Goal: Task Accomplishment & Management: Use online tool/utility

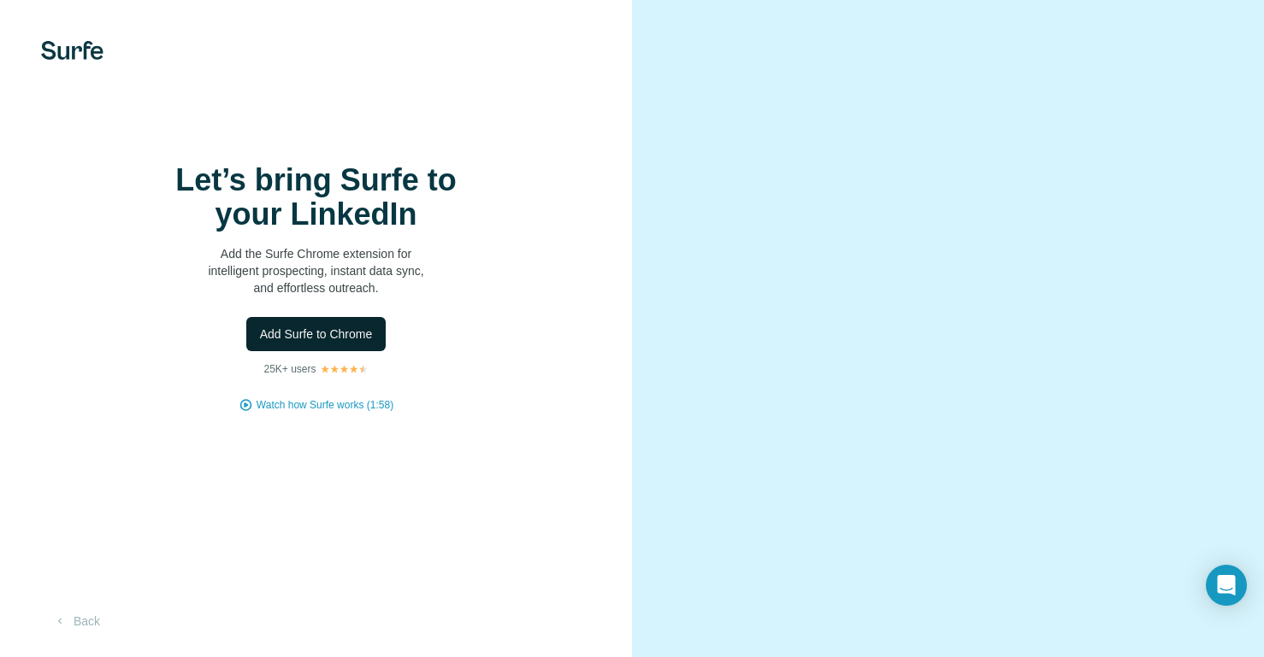
click at [330, 343] on span "Add Surfe to Chrome" at bounding box center [316, 334] width 113 height 17
